Goal: Information Seeking & Learning: Check status

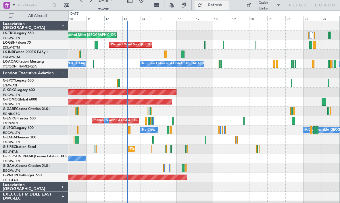
click at [208, 5] on button "Refresh" at bounding box center [212, 5] width 34 height 9
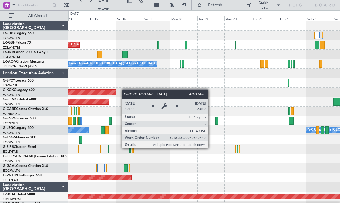
click at [111, 90] on div "AOG Maint [GEOGRAPHIC_DATA] (Ataturk)" at bounding box center [203, 92] width 271 height 9
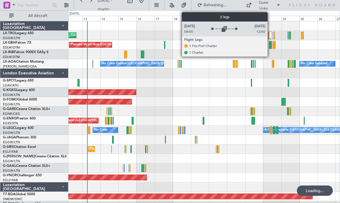
click at [270, 37] on div at bounding box center [270, 35] width 3 height 7
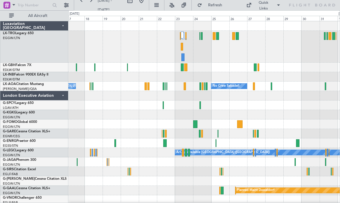
click at [208, 55] on div at bounding box center [203, 47] width 271 height 32
click at [222, 52] on div at bounding box center [203, 47] width 271 height 32
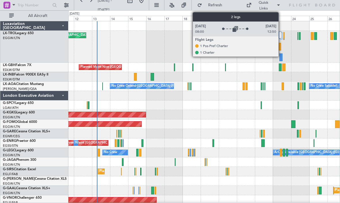
click at [281, 37] on div at bounding box center [280, 35] width 3 height 7
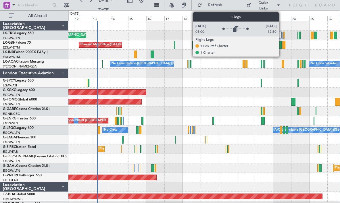
click at [281, 36] on div at bounding box center [281, 35] width 3 height 7
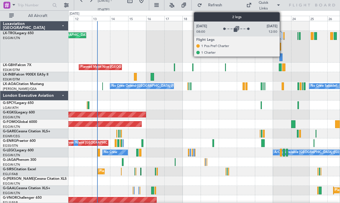
click at [282, 35] on div at bounding box center [281, 35] width 3 height 7
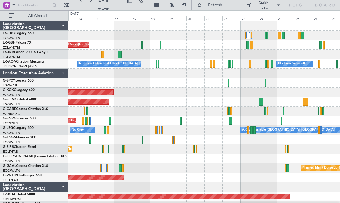
click at [180, 85] on div at bounding box center [203, 82] width 271 height 9
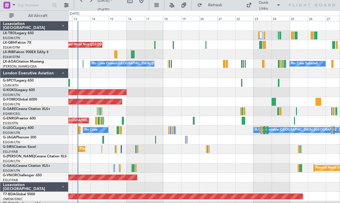
click at [166, 80] on div at bounding box center [203, 82] width 271 height 9
